Goal: Information Seeking & Learning: Learn about a topic

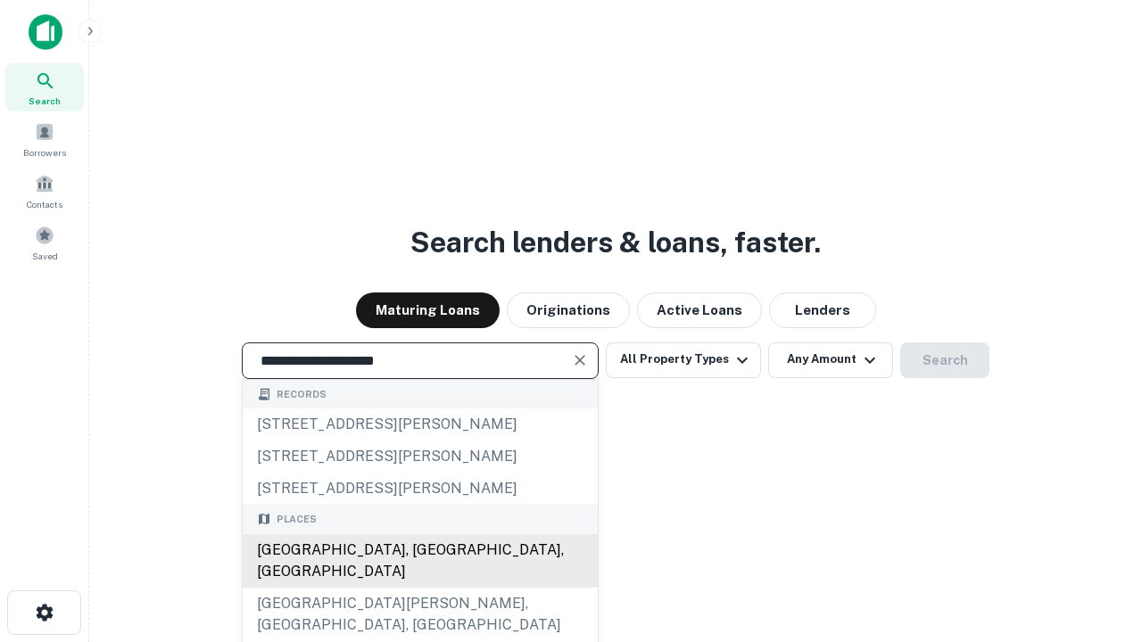
click at [419, 588] on div "[GEOGRAPHIC_DATA], [GEOGRAPHIC_DATA], [GEOGRAPHIC_DATA]" at bounding box center [420, 561] width 355 height 54
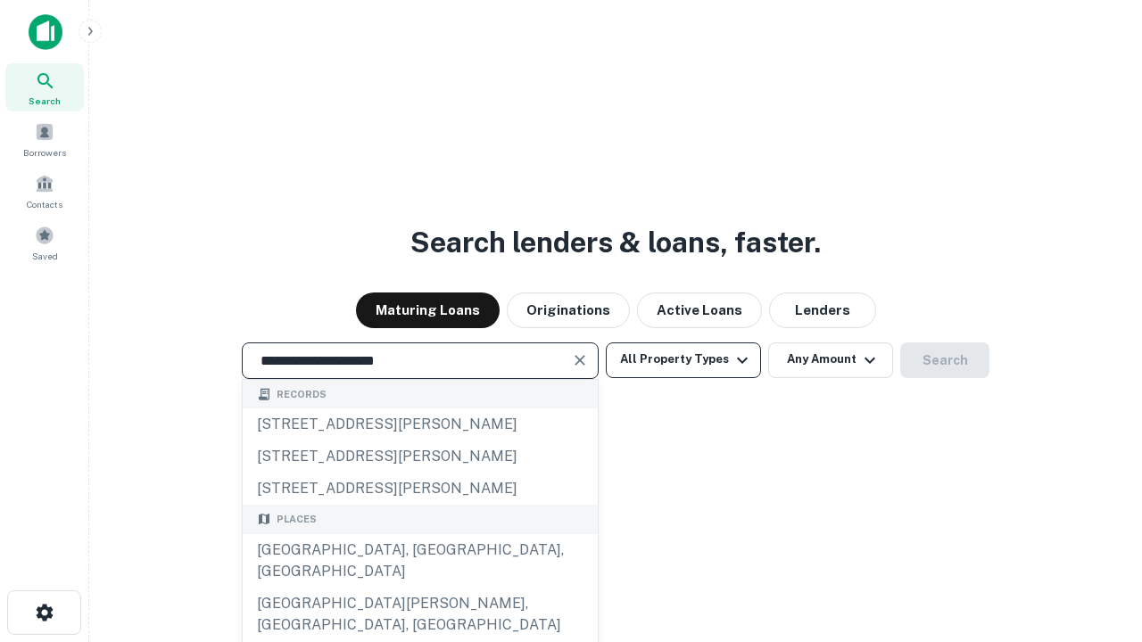
type input "**********"
click at [683, 359] on button "All Property Types" at bounding box center [683, 360] width 155 height 36
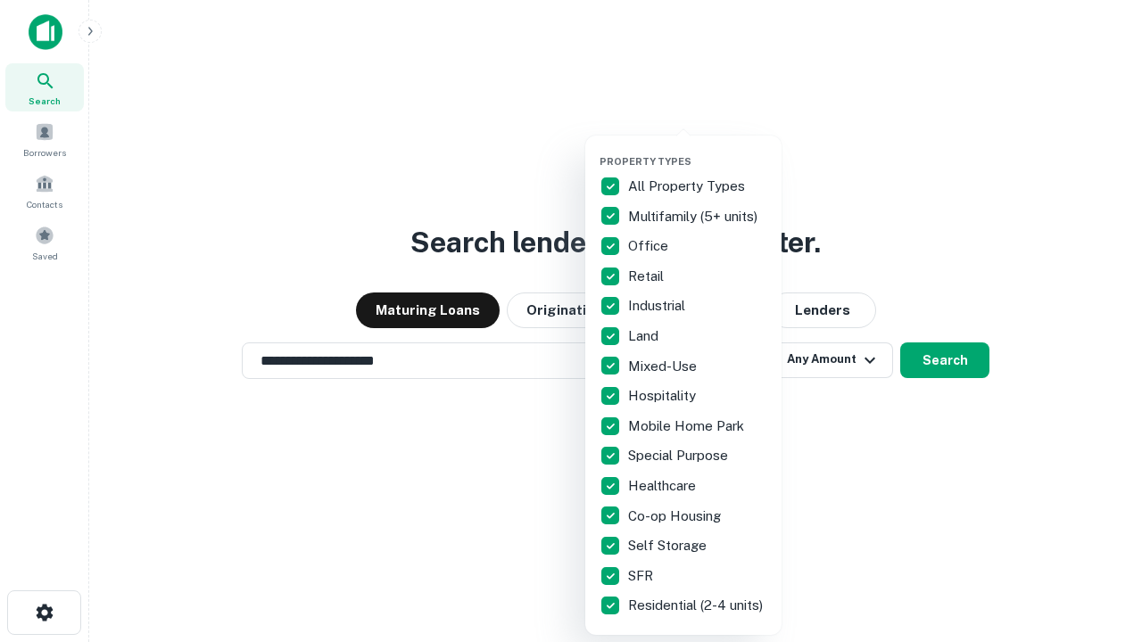
click at [697, 150] on button "button" at bounding box center [697, 150] width 196 height 1
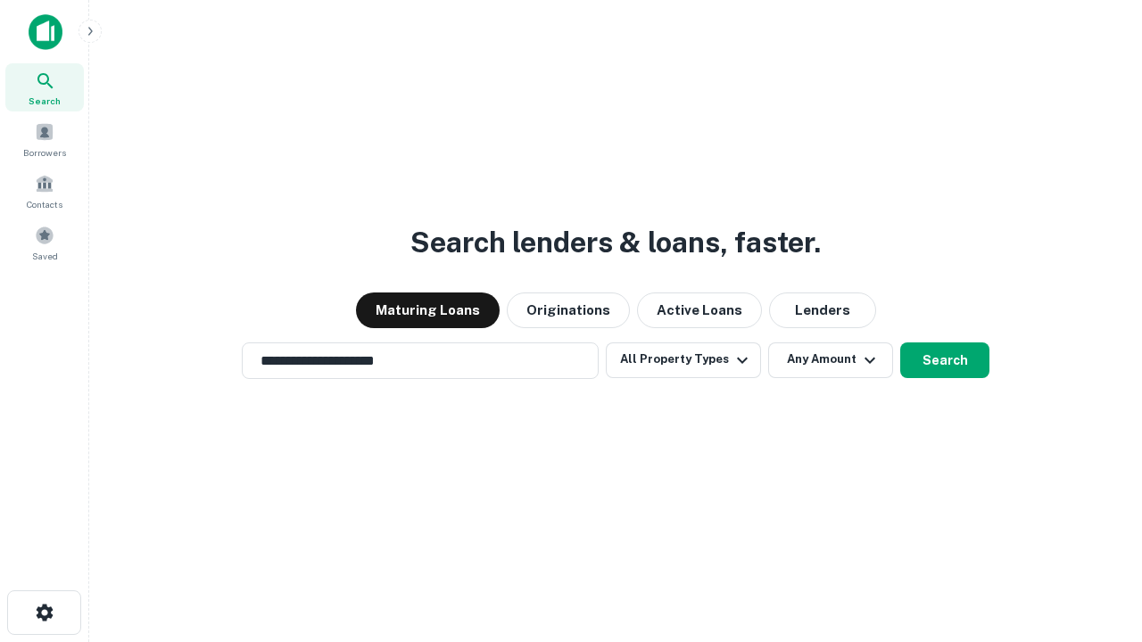
scroll to position [28, 0]
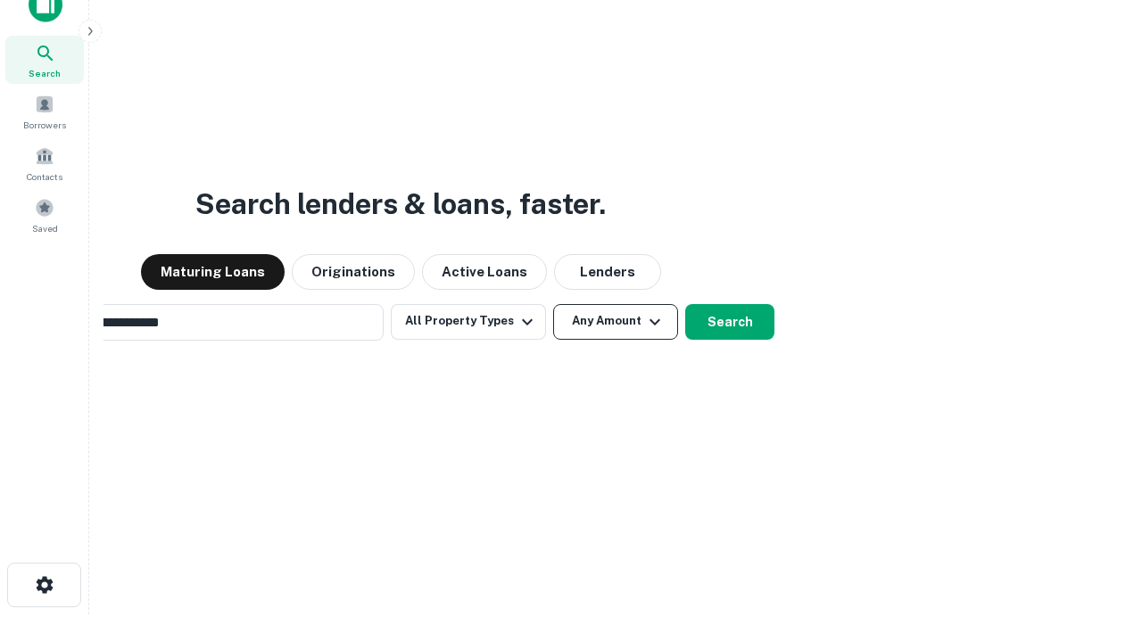
click at [553, 304] on button "Any Amount" at bounding box center [615, 322] width 125 height 36
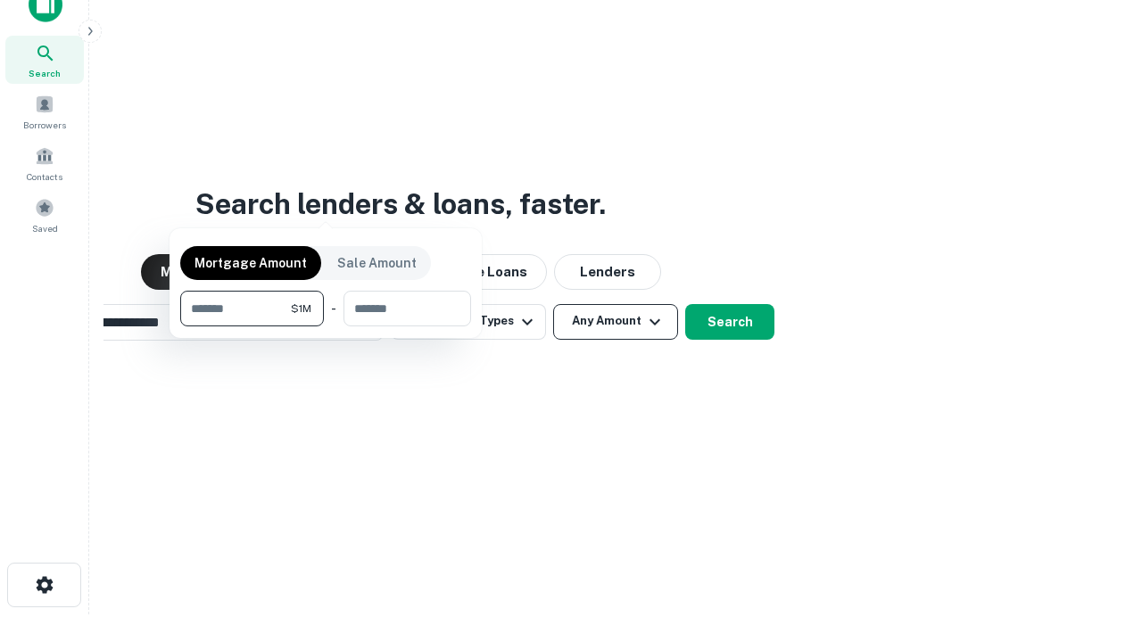
scroll to position [29, 0]
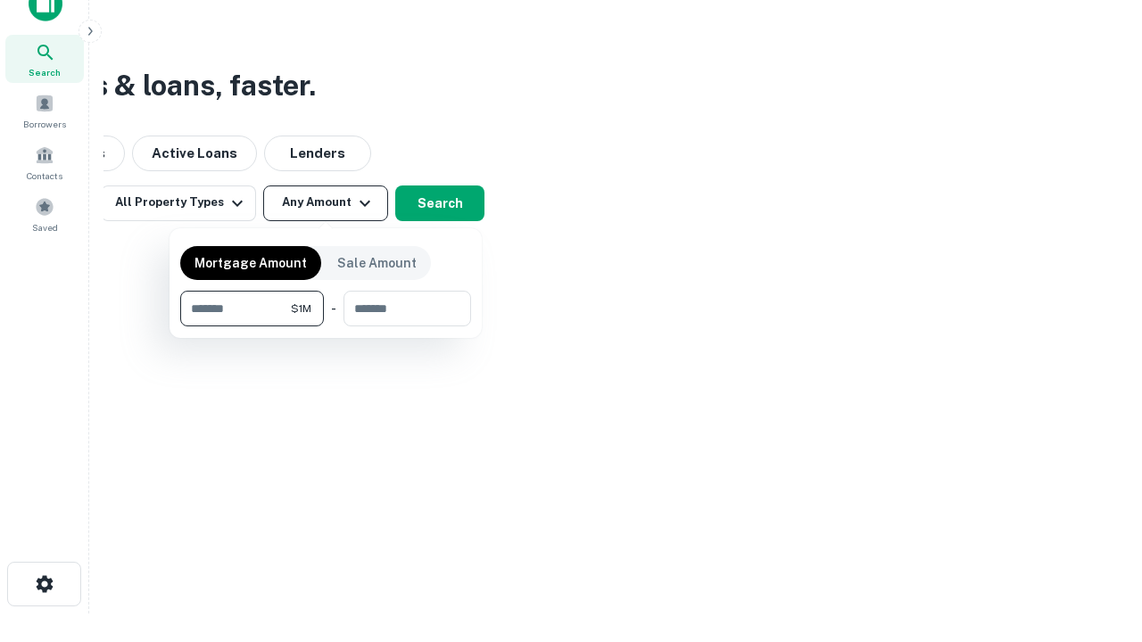
type input "*******"
click at [326, 326] on button "button" at bounding box center [325, 326] width 291 height 1
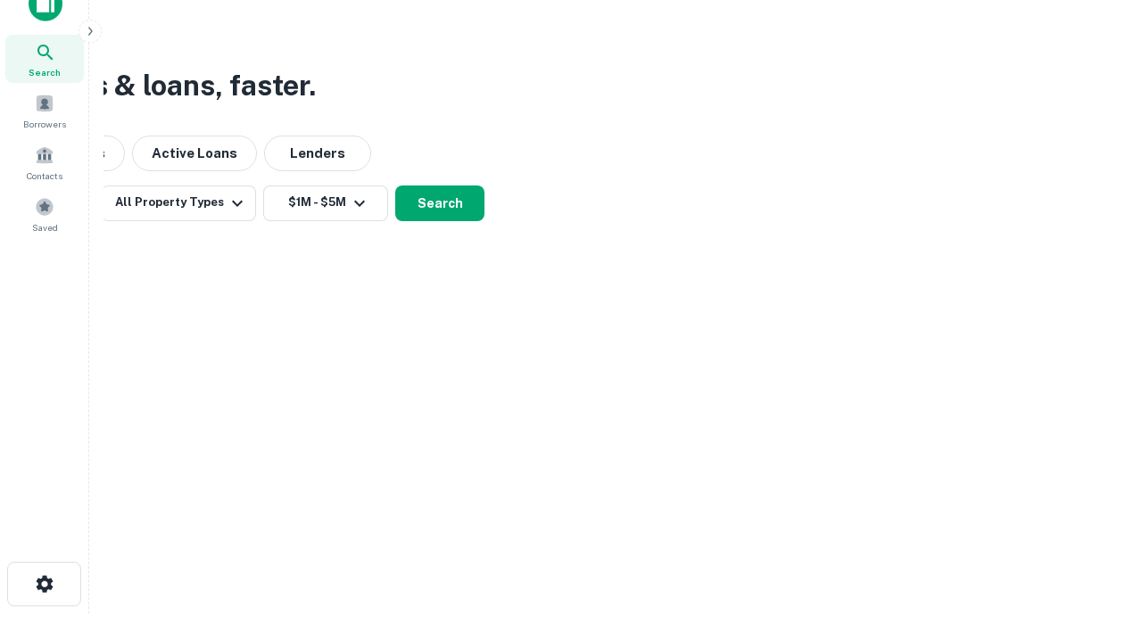
scroll to position [28, 0]
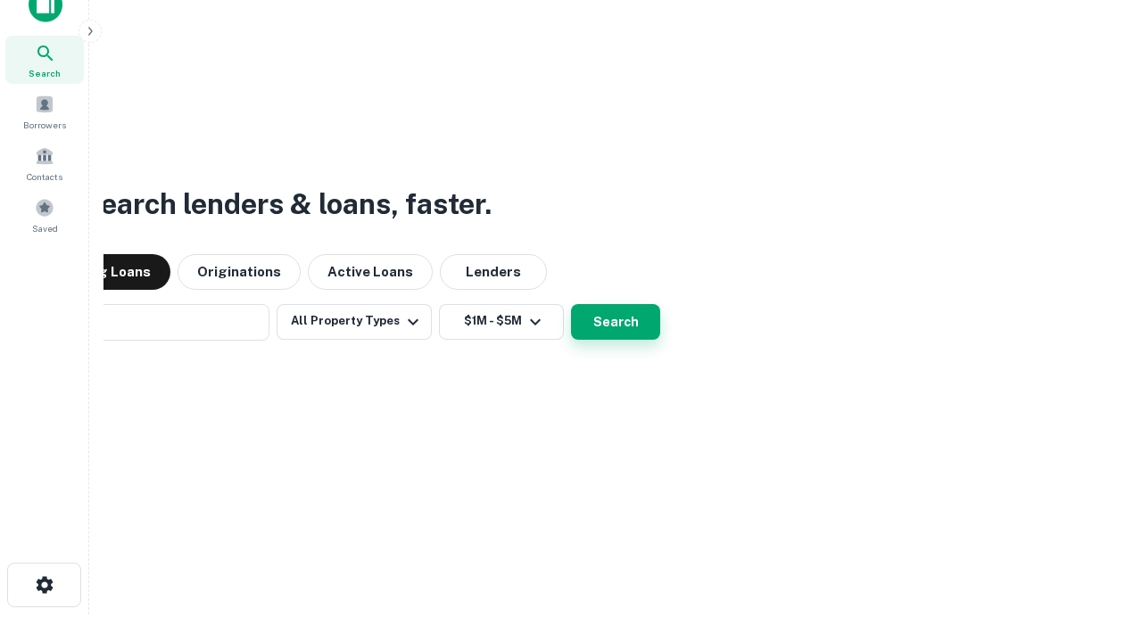
click at [571, 304] on button "Search" at bounding box center [615, 322] width 89 height 36
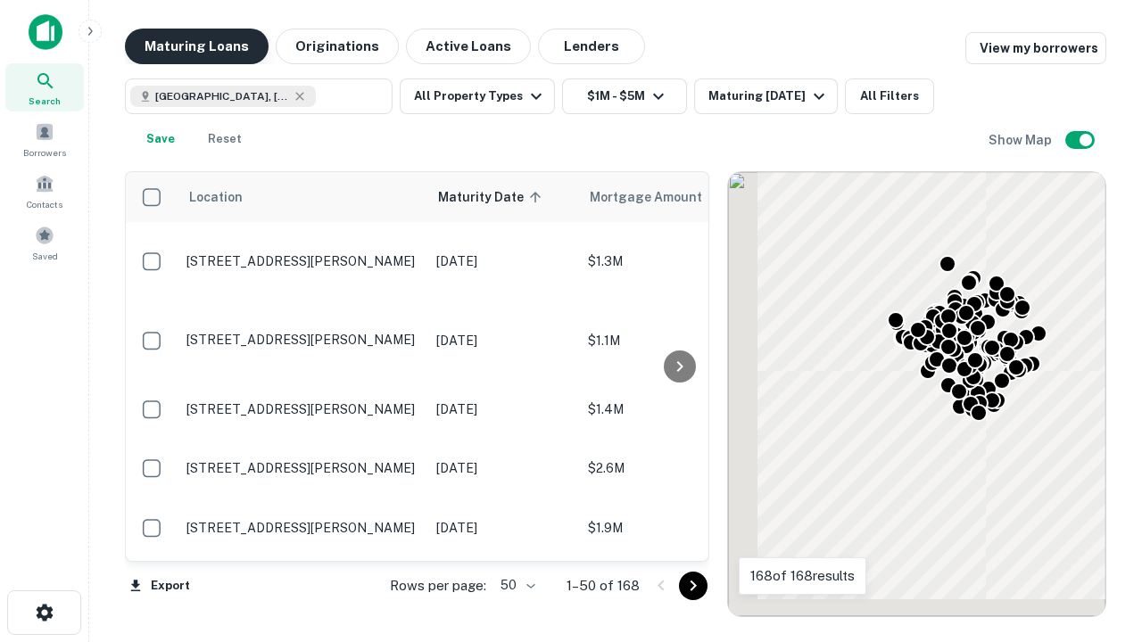
click at [196, 46] on button "Maturing Loans" at bounding box center [197, 47] width 144 height 36
